Goal: Task Accomplishment & Management: Manage account settings

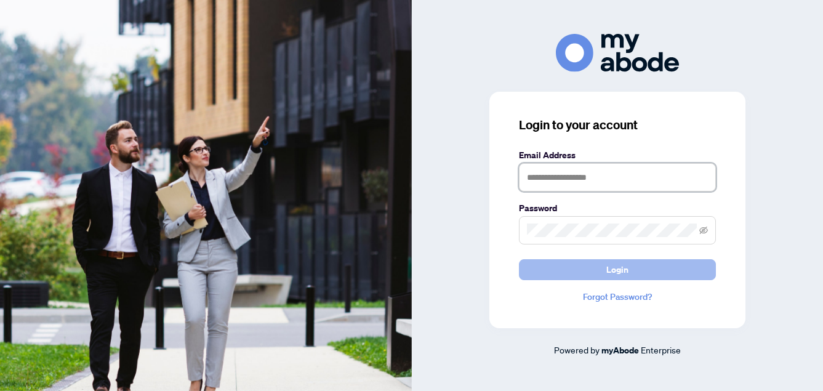
type input "**********"
click at [582, 273] on button "Login" at bounding box center [617, 269] width 197 height 21
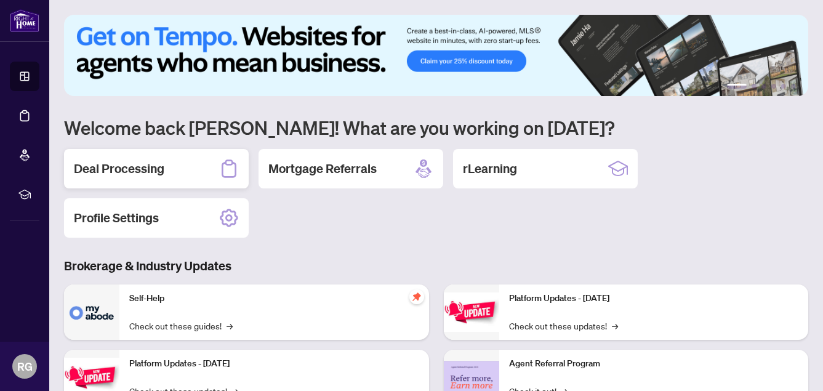
click at [177, 164] on div "Deal Processing" at bounding box center [156, 168] width 185 height 39
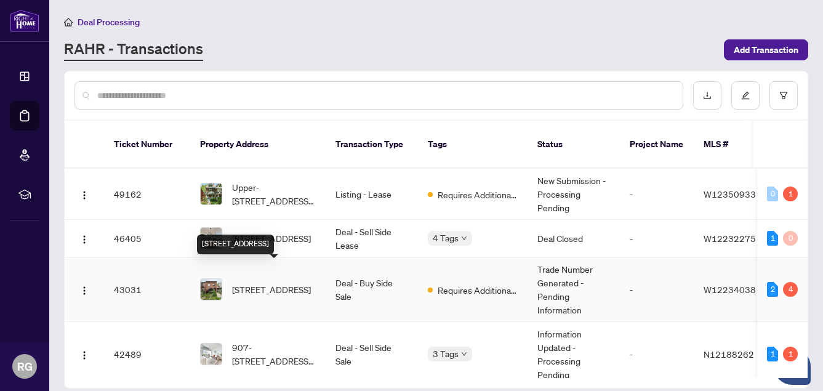
click at [262, 283] on span "[STREET_ADDRESS]" at bounding box center [271, 290] width 79 height 14
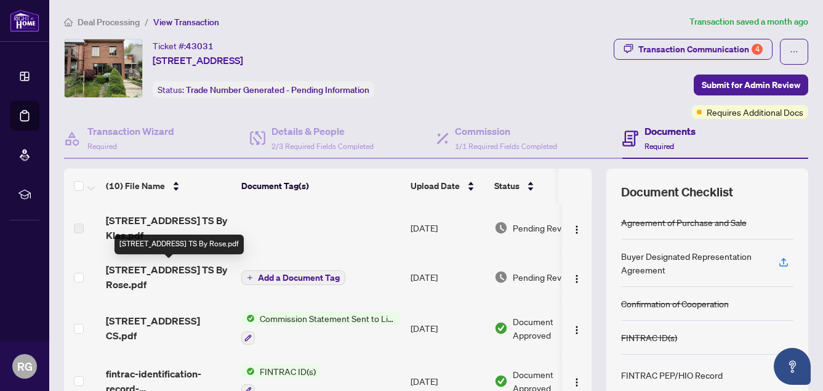
click at [155, 272] on span "[STREET_ADDRESS] TS By Rose.pdf" at bounding box center [169, 277] width 126 height 30
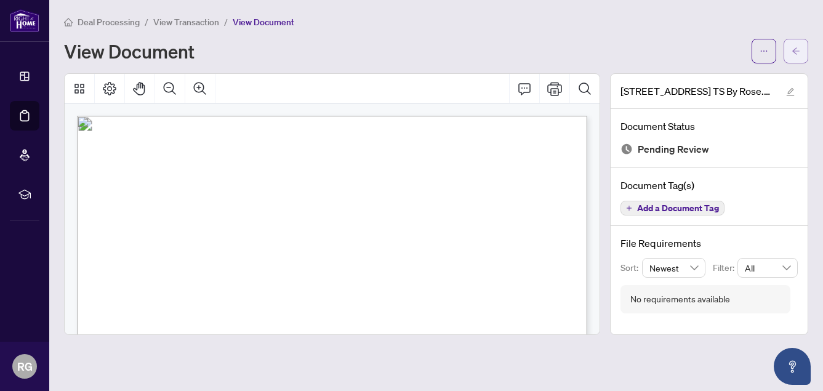
click at [795, 50] on icon "arrow-left" at bounding box center [796, 50] width 7 height 7
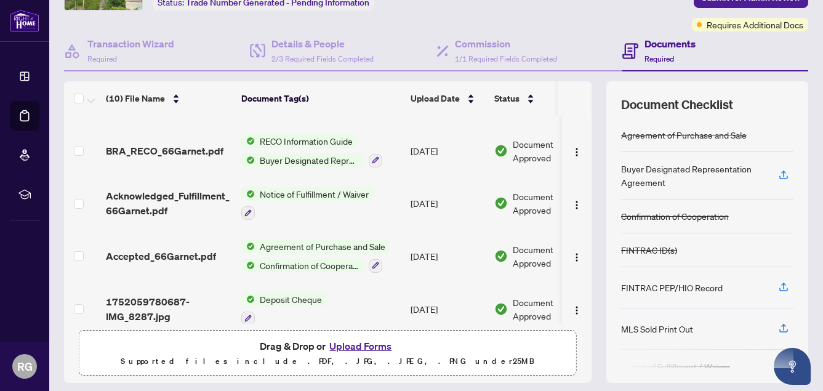
scroll to position [306, 0]
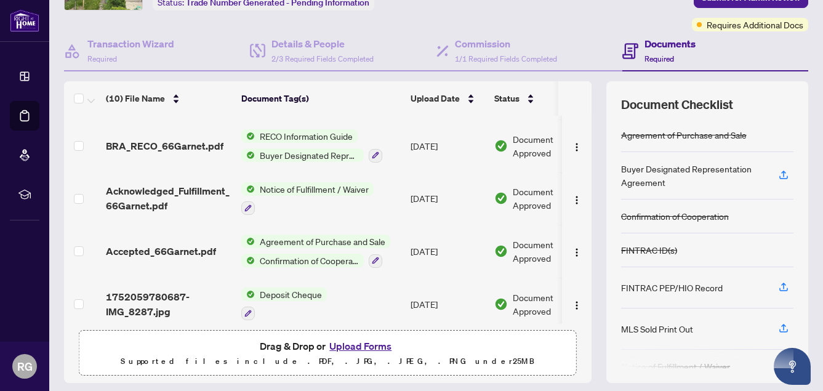
click at [317, 244] on span "Agreement of Purchase and Sale" at bounding box center [322, 242] width 135 height 14
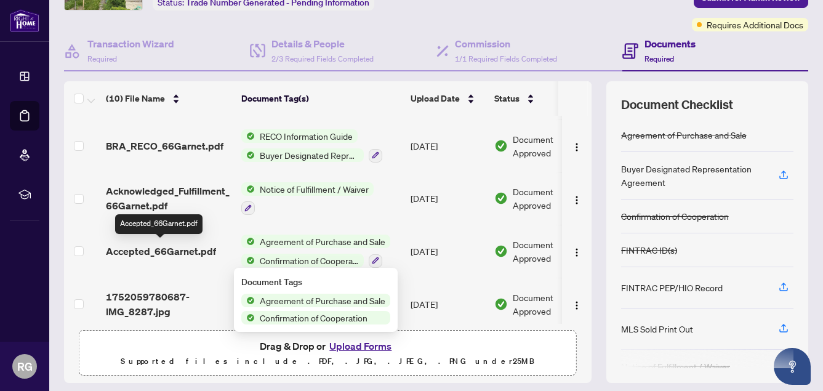
click at [179, 251] on span "Accepted_66Garnet.pdf" at bounding box center [161, 251] width 110 height 15
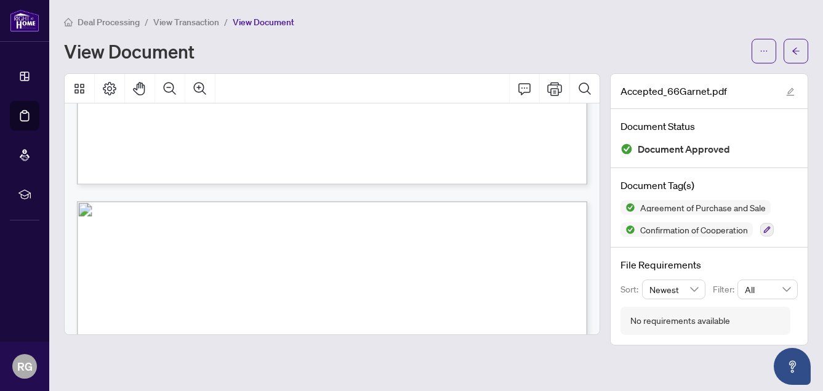
scroll to position [4349, 0]
